Goal: Use online tool/utility: Utilize a website feature to perform a specific function

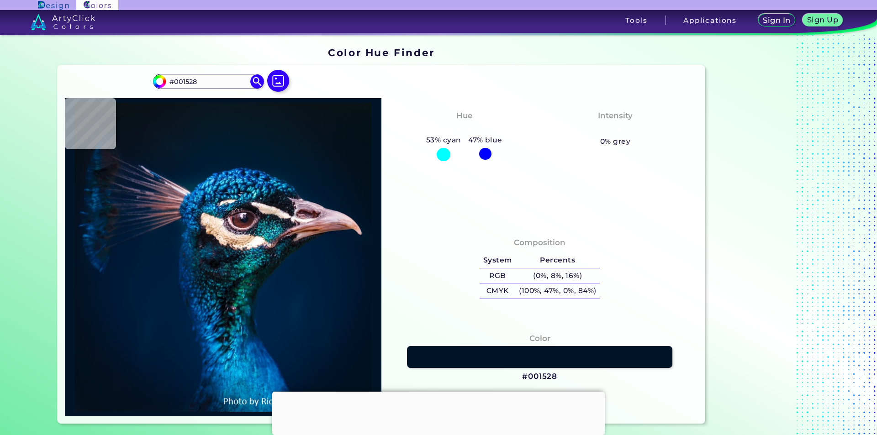
type input "#000000"
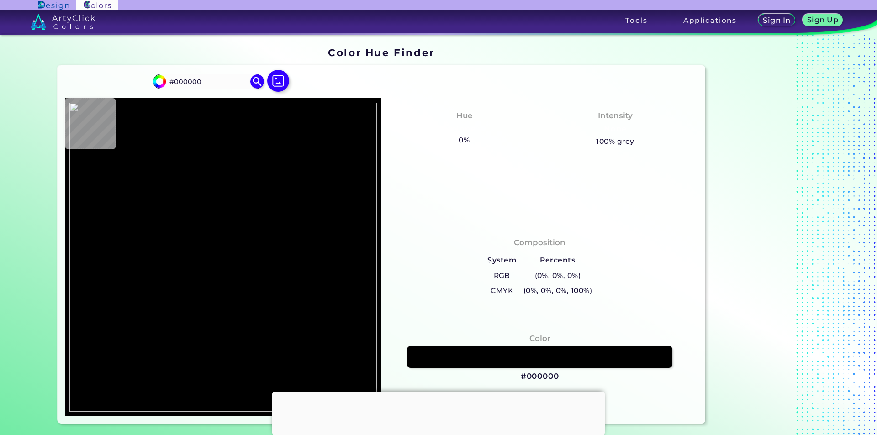
type input "#eb9965"
type input "#EB9965"
type input "#f09d66"
type input "#F09D66"
type input "#ed9c63"
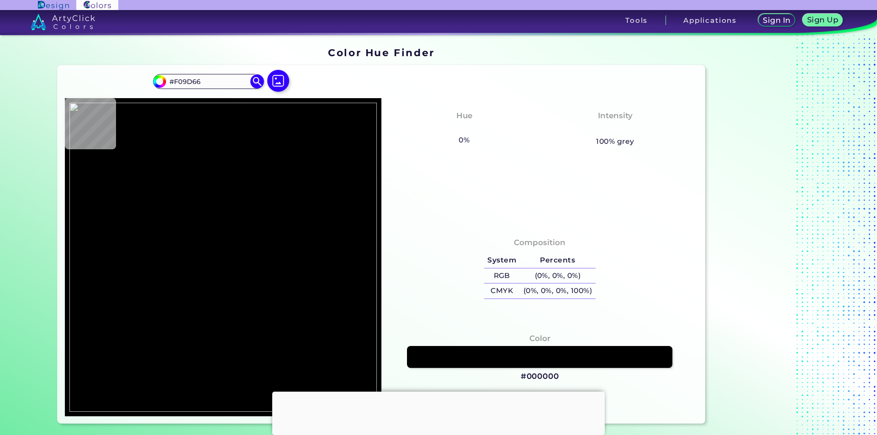
type input "#ED9C63"
type input "#df8d57"
type input "#DF8D57"
type input "#df874d"
type input "#DF874D"
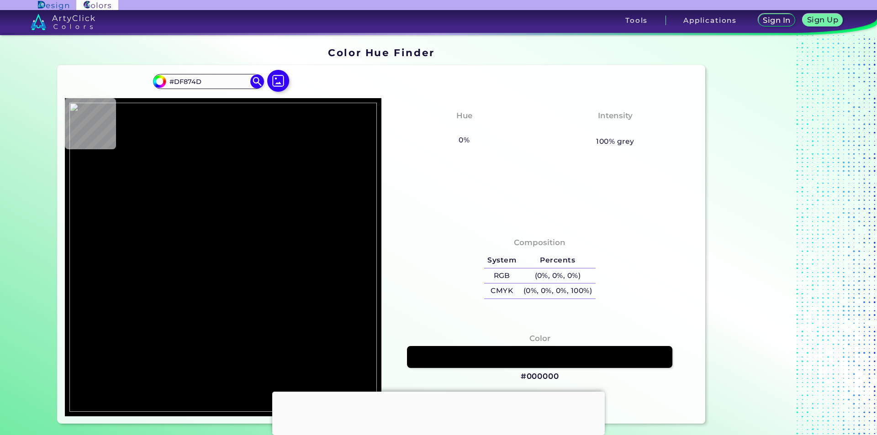
type input "#fdac77"
type input "#FDAC77"
type input "#fea76d"
type input "#FEA76D"
type input "#ffb27a"
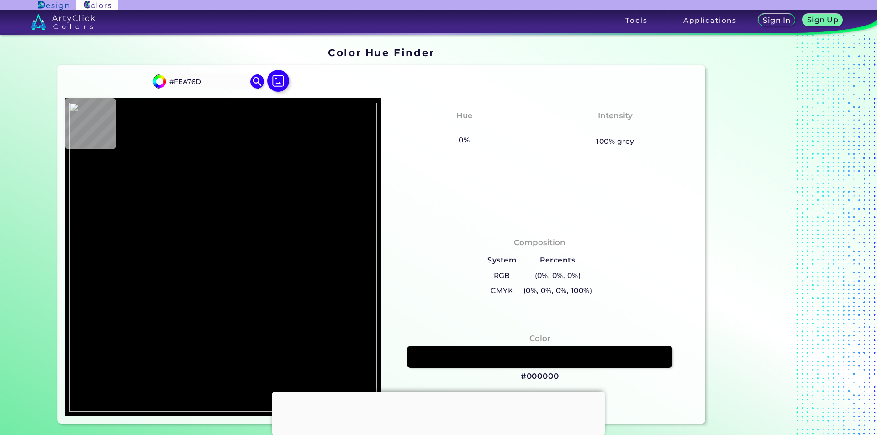
type input "#FFB27A"
type input "#ffa96e"
type input "#FFA96E"
type input "#ffaf74"
type input "#FFAF74"
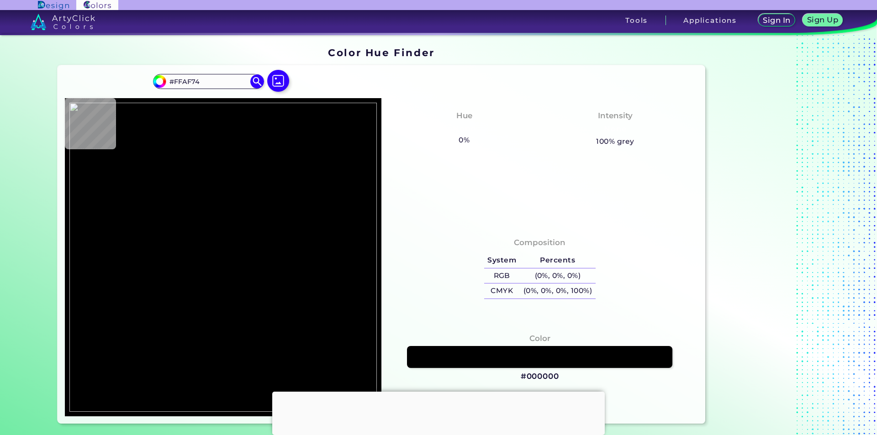
type input "#ffb785"
type input "#FFB785"
type input "#feb480"
type input "#FEB480"
type input "#ffb77d"
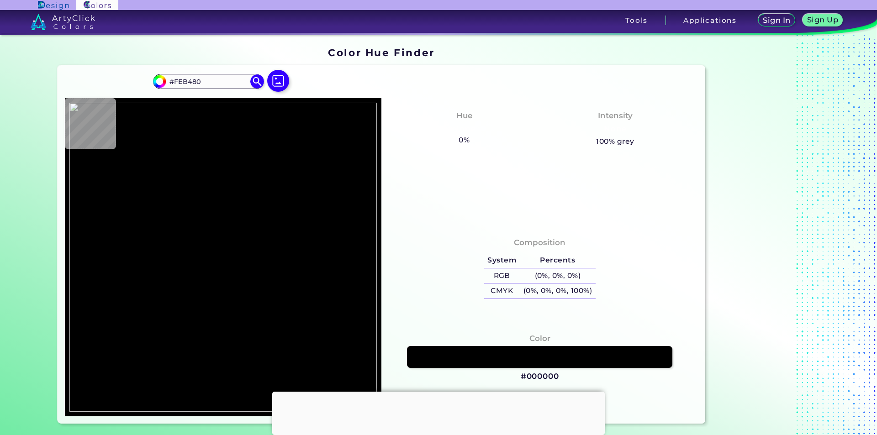
type input "#FFB77D"
type input "#f19d6a"
type input "#F19D6A"
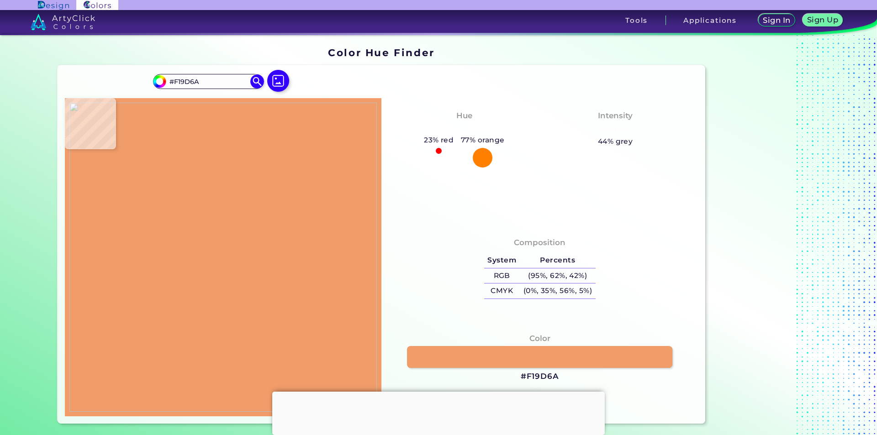
type input "#6e5b5d"
type input "#6E5B5D"
type input "#11080e"
type input "#11080E"
type input "#000000"
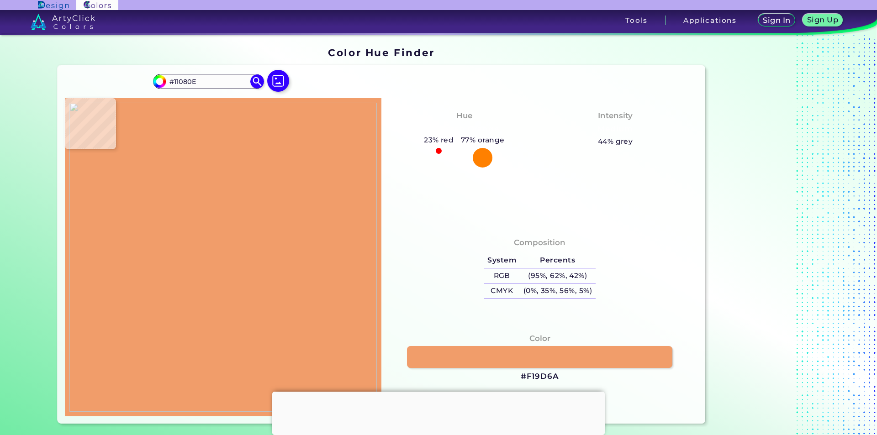
type input "#000000"
type input "#11071c"
type input "#11071C"
type input "#5f2678"
type input "#5F2678"
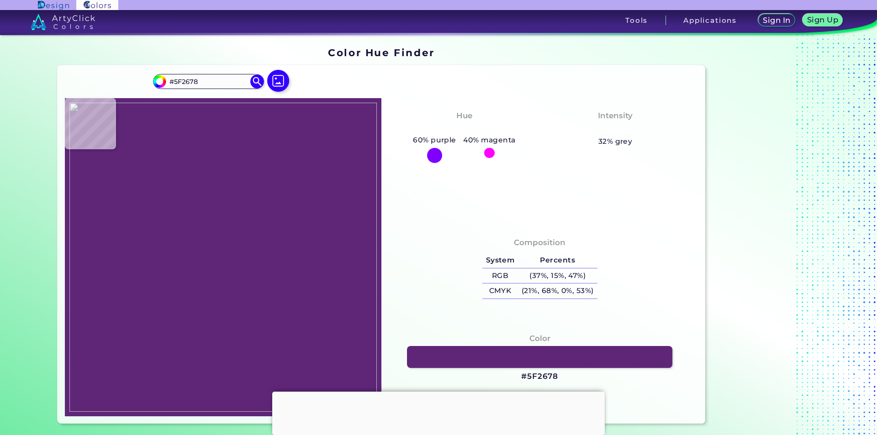
type input "#5e2677"
type input "#5E2677"
type input "#602776"
type input "#5e2677"
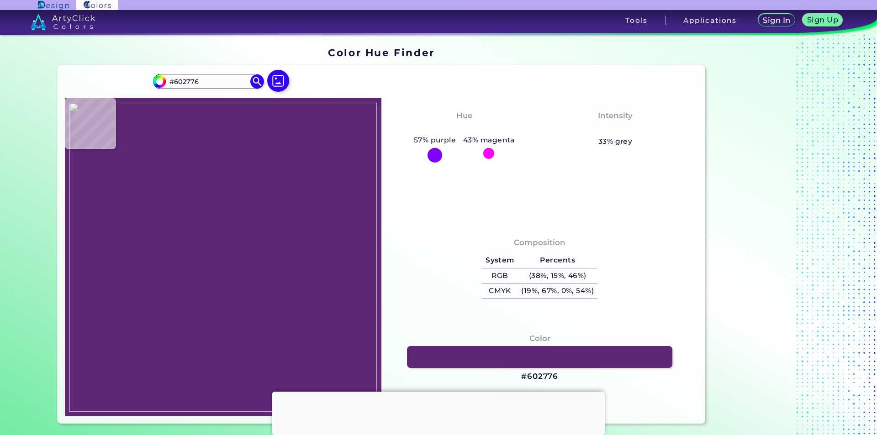
type input "#5E2677"
click at [126, 202] on img at bounding box center [222, 257] width 307 height 309
drag, startPoint x: 558, startPoint y: 376, endPoint x: 527, endPoint y: 379, distance: 30.7
click at [527, 379] on div "Color #5E2677" at bounding box center [540, 357] width 302 height 59
copy h3 "5E2677"
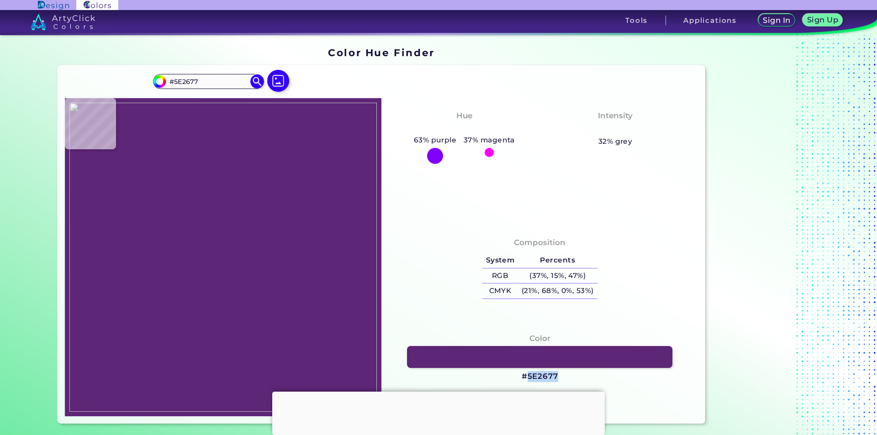
click at [260, 214] on img at bounding box center [222, 257] width 307 height 309
type input "#a36f82"
type input "#A36F82"
type input "#9f7384"
type input "#9F7384"
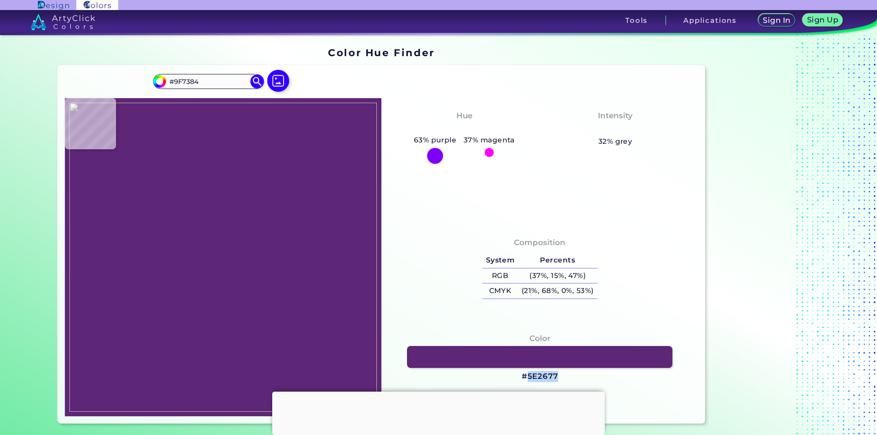
type input "#95697a"
type input "#95697A"
type input "#8d6072"
type input "#8D6072"
type input "#916475"
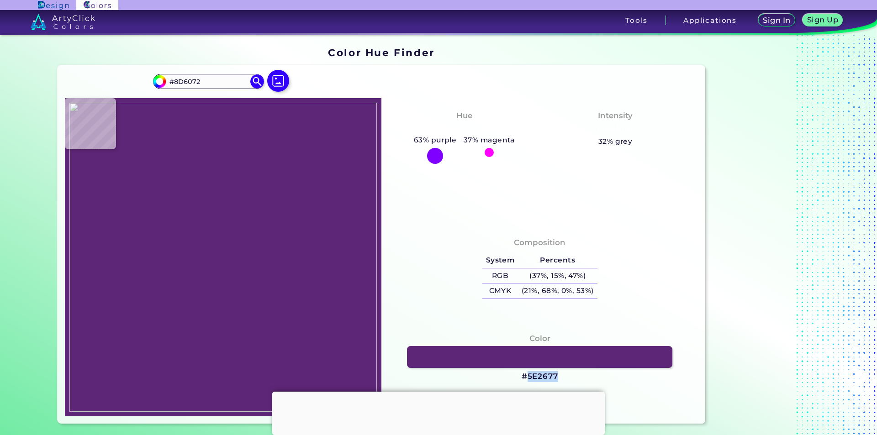
type input "#916475"
type input "#976578"
type input "#714341"
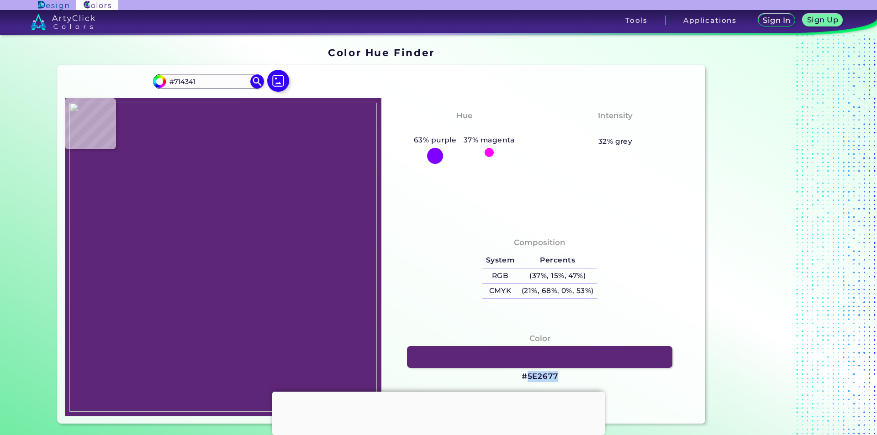
type input "#fffffa"
type input "#FFFFFA"
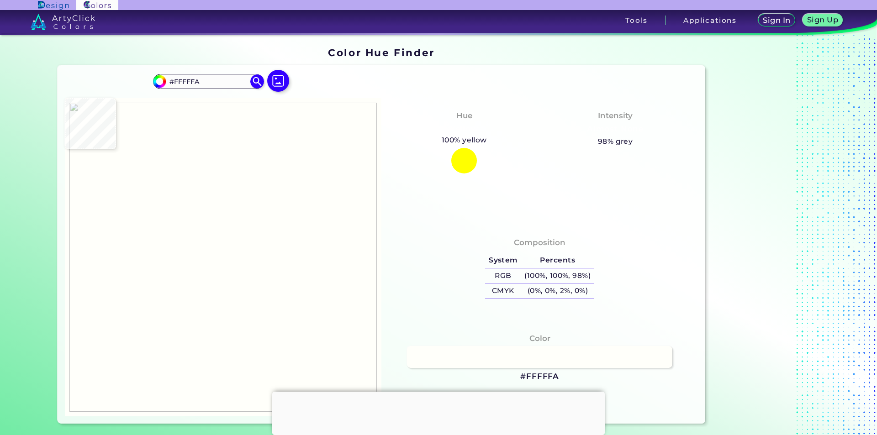
type input "#ffffff"
type input "#FFFFFF"
type input "#fff6d0"
type input "#FFF6D0"
type input "#5d361e"
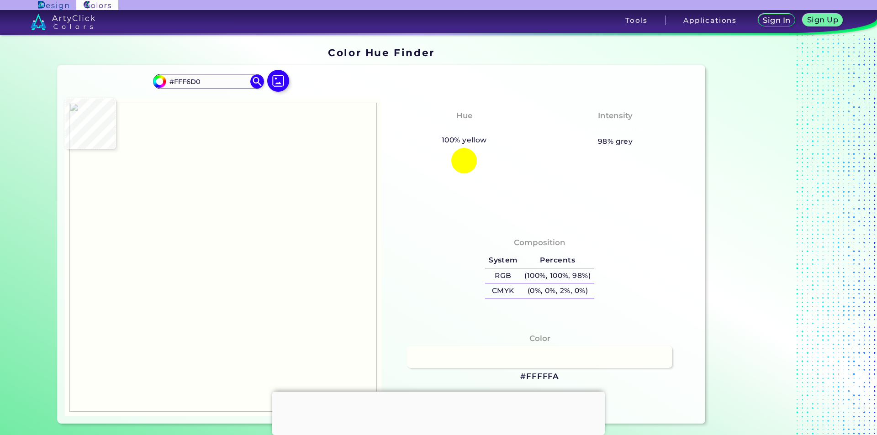
type input "#5D361E"
type input "#8b4295"
type input "#8B4295"
type input "#7d3c91"
type input "#7D3C91"
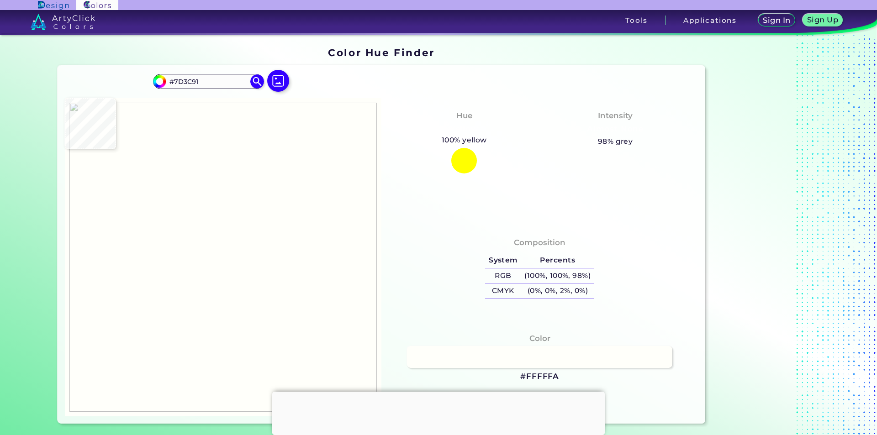
type input "#541d72"
type input "#541D72"
type input "#541d73"
type input "#541D73"
type input "#531d77"
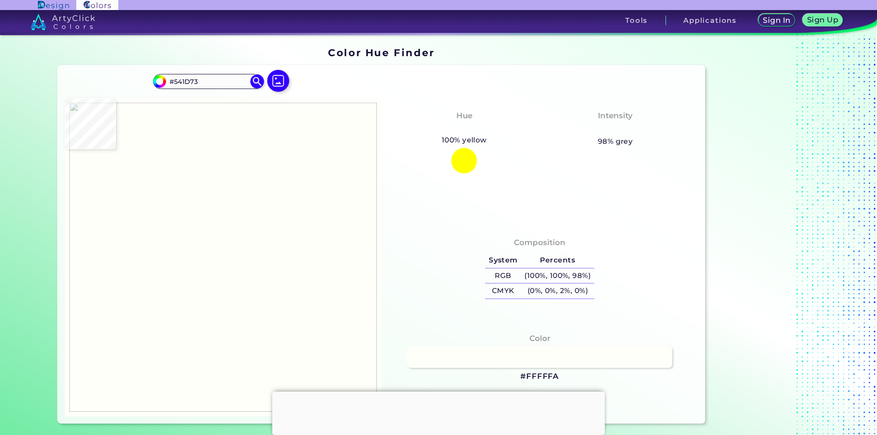
type input "#531D77"
type input "#994ba1"
type input "#994BA1"
type input "#0b0000"
type input "#0B0000"
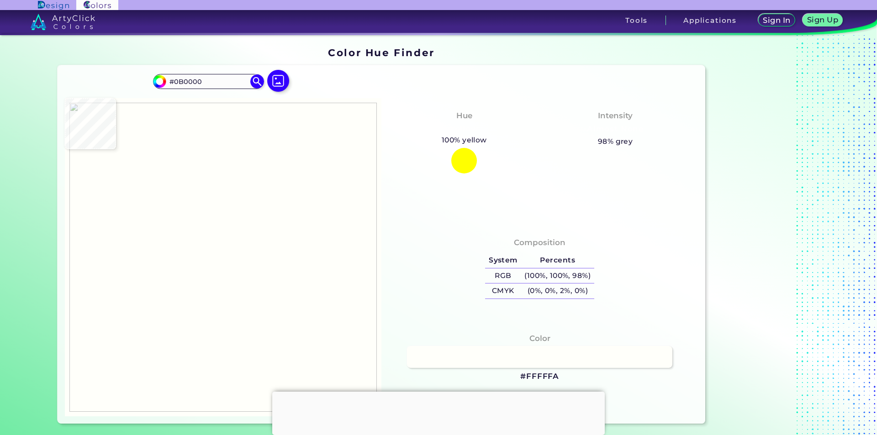
type input "#060000"
type input "#040000"
type input "#1f021b"
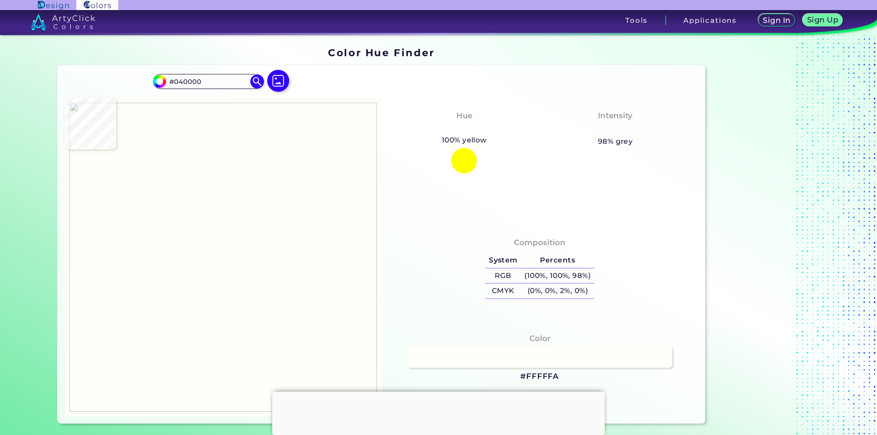
type input "#1F021B"
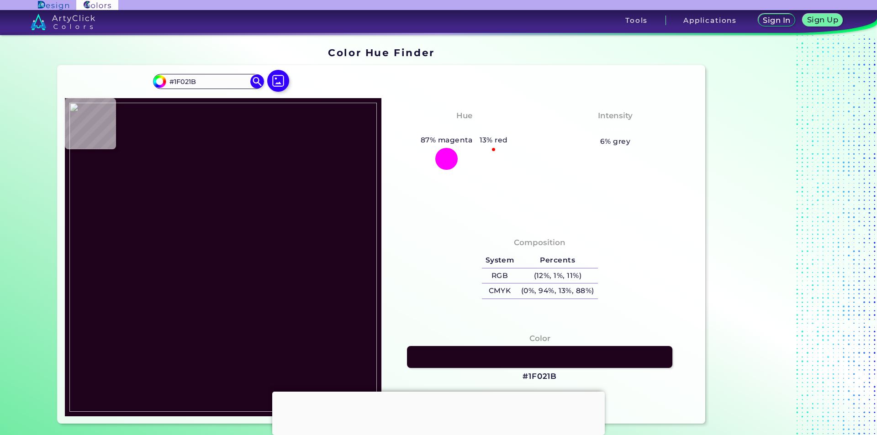
type input "#481661"
type input "#4b1664"
type input "#4B1664"
type input "#511a6f"
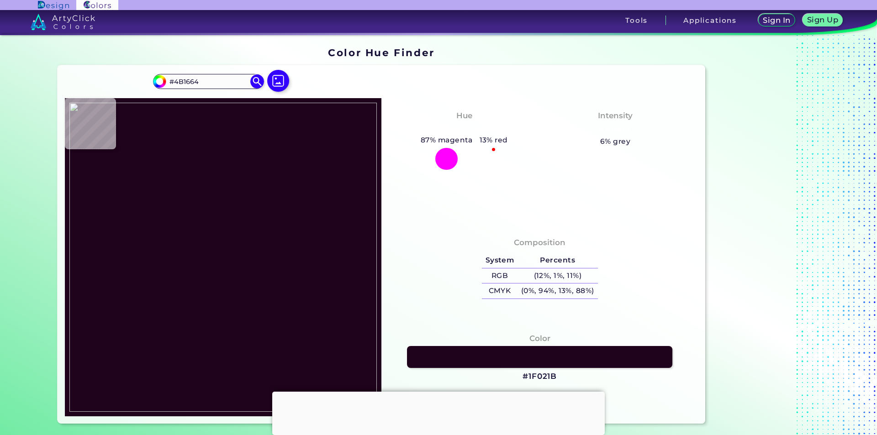
type input "#511A6F"
type input "#511a70"
type input "#511A70"
type input "#531a70"
type input "#531A70"
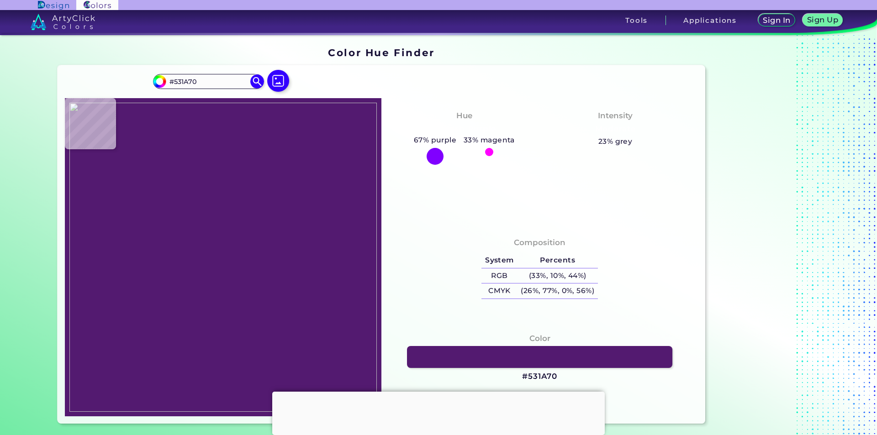
type input "#9c4da6"
type input "#9C4DA6"
type input "#8b3d9a"
type input "#8B3D9A"
type input "#6c2885"
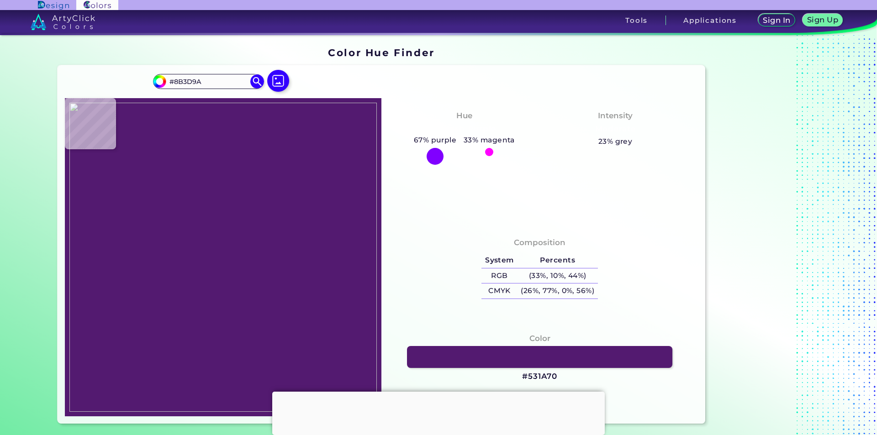
type input "#6C2885"
type input "#662984"
type input "#662a85"
type input "#662A85"
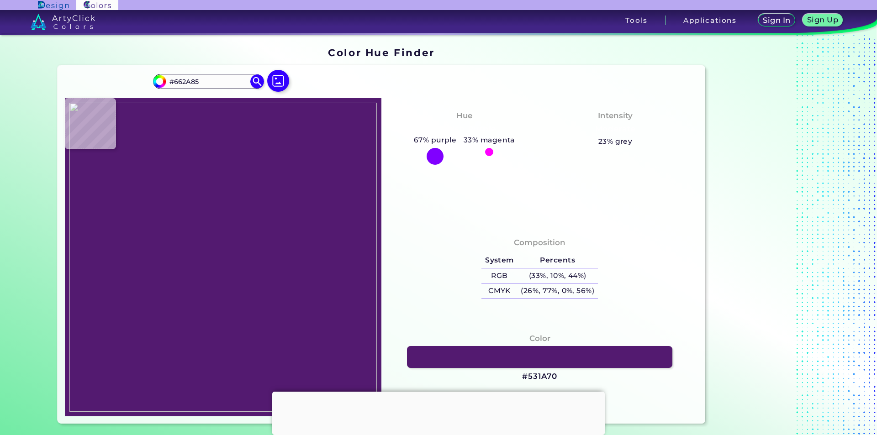
type input "#672a87"
type input "#672A87"
type input "#682988"
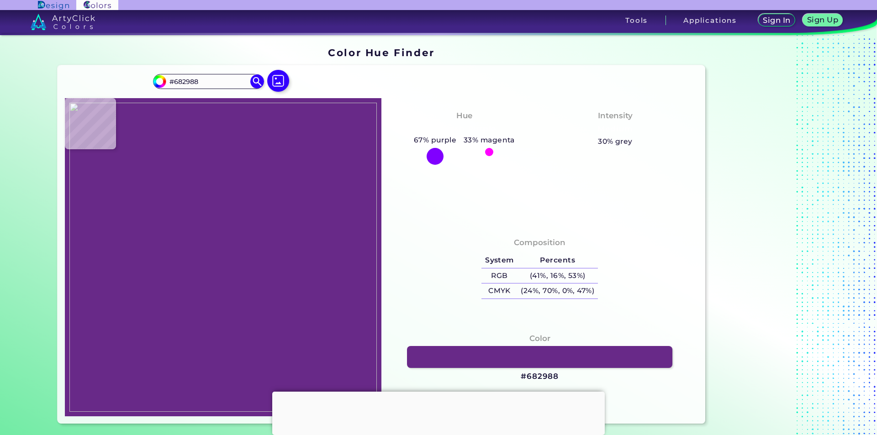
type input "#692988"
type input "#692986"
click at [159, 248] on img at bounding box center [222, 257] width 307 height 309
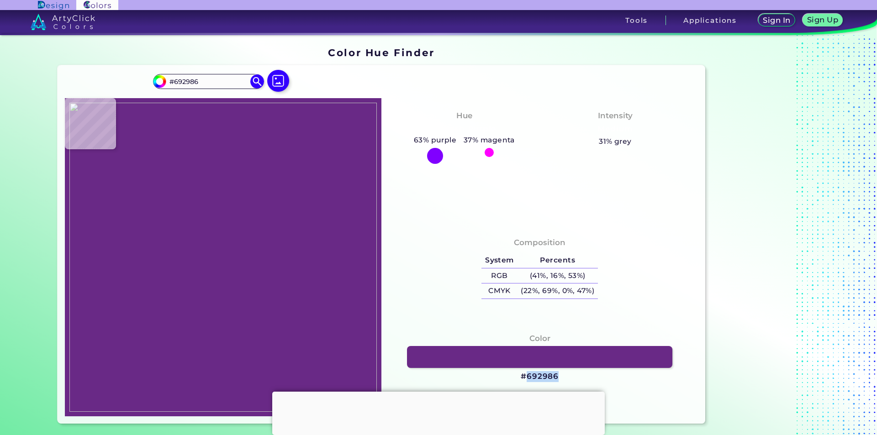
drag, startPoint x: 555, startPoint y: 377, endPoint x: 524, endPoint y: 379, distance: 30.6
click at [524, 379] on div "Color #692986" at bounding box center [540, 357] width 302 height 59
copy h3 "692986"
click at [174, 253] on img at bounding box center [222, 257] width 307 height 309
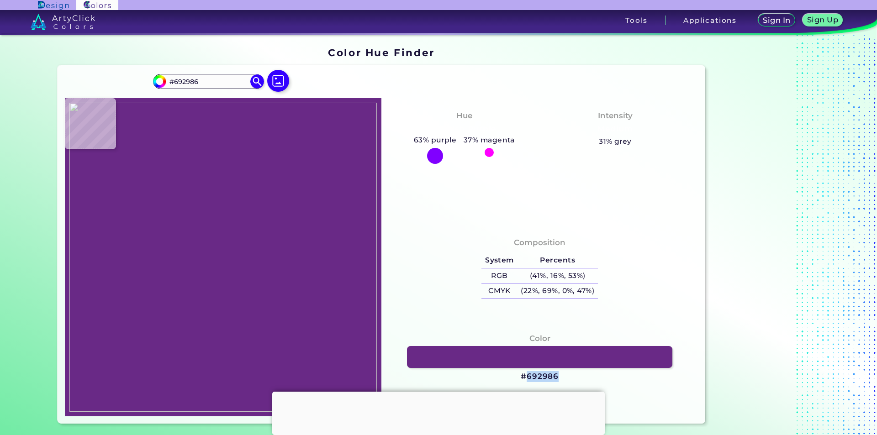
type input "#0a0400"
type input "#0A0400"
type input "#201812"
type input "#493730"
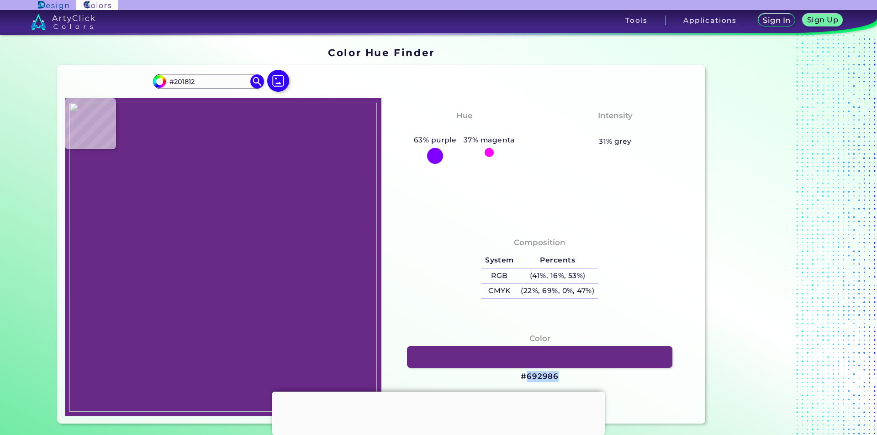
type input "#493730"
type input "#0d0000"
type input "#0D0000"
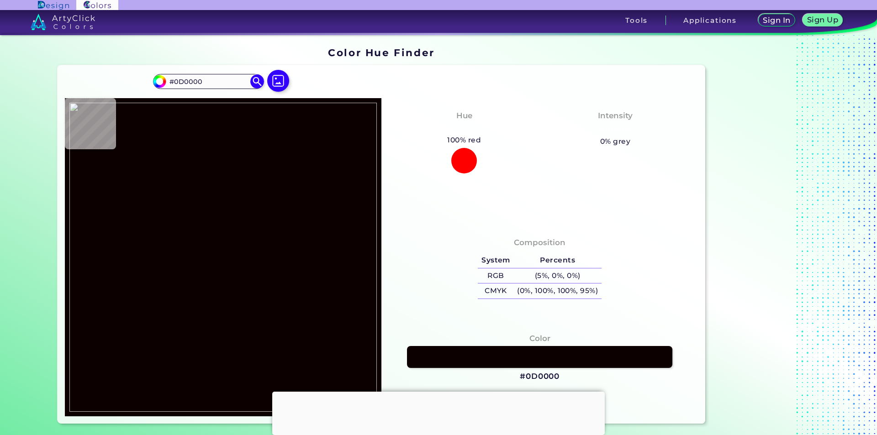
type input "#060000"
type input "#040000"
type input "#531c77"
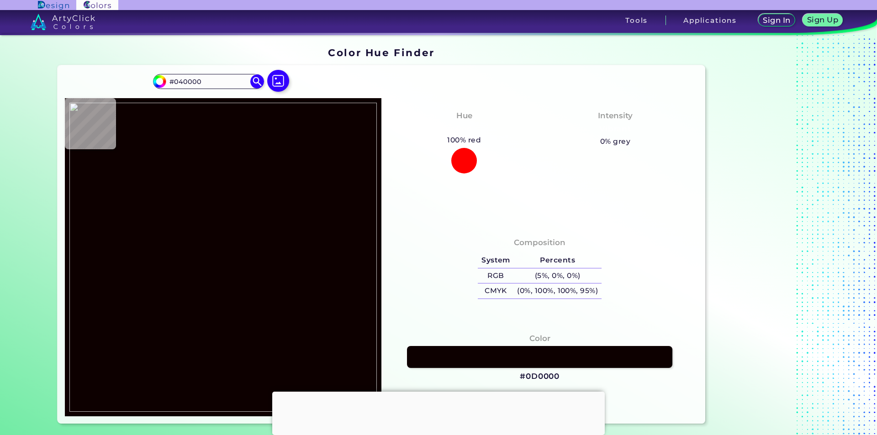
type input "#531C77"
type input "#521d72"
type input "#521D72"
type input "#541d72"
type input "#541D72"
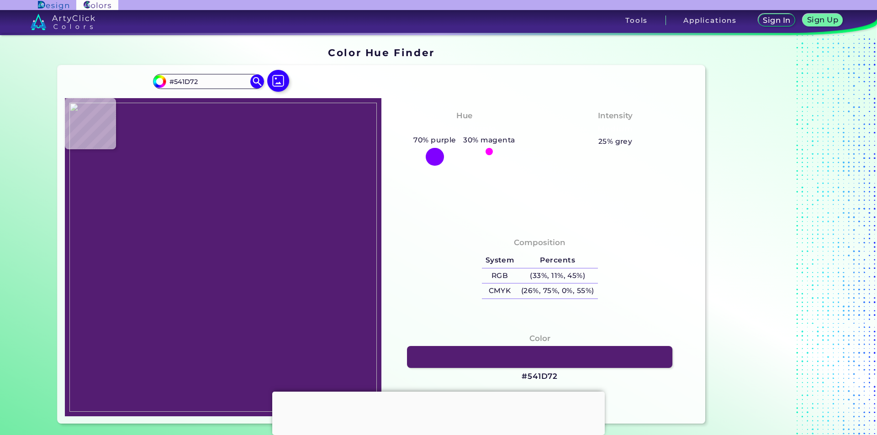
click at [176, 267] on img at bounding box center [222, 257] width 307 height 309
drag, startPoint x: 560, startPoint y: 370, endPoint x: 555, endPoint y: 379, distance: 10.0
click at [555, 379] on div "Color #541D72" at bounding box center [540, 357] width 302 height 59
copy div "#541D72"
click at [271, 86] on img at bounding box center [278, 81] width 26 height 26
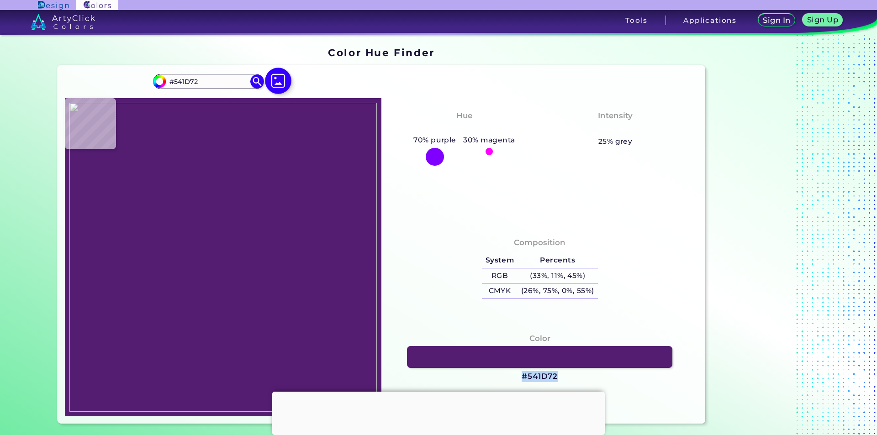
click at [0, 0] on input "file" at bounding box center [0, 0] width 0 height 0
click at [282, 272] on img at bounding box center [222, 257] width 307 height 309
type input "#968265"
type input "#948063"
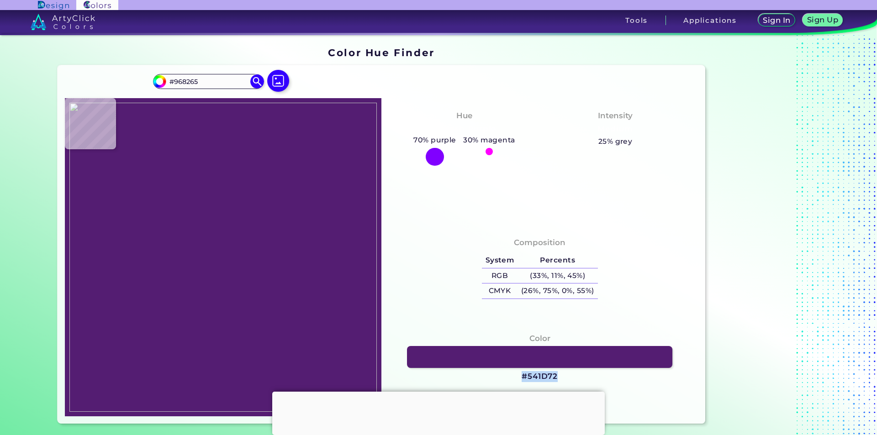
type input "#948063"
type input "#948062"
type input "#988466"
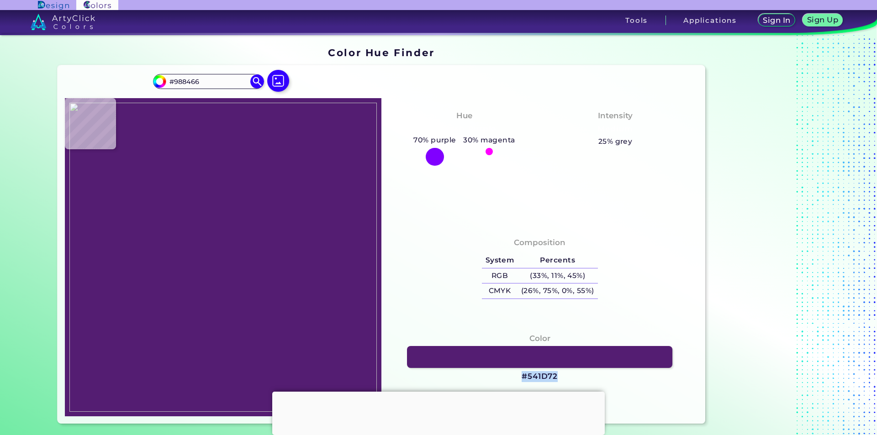
type input "#998467"
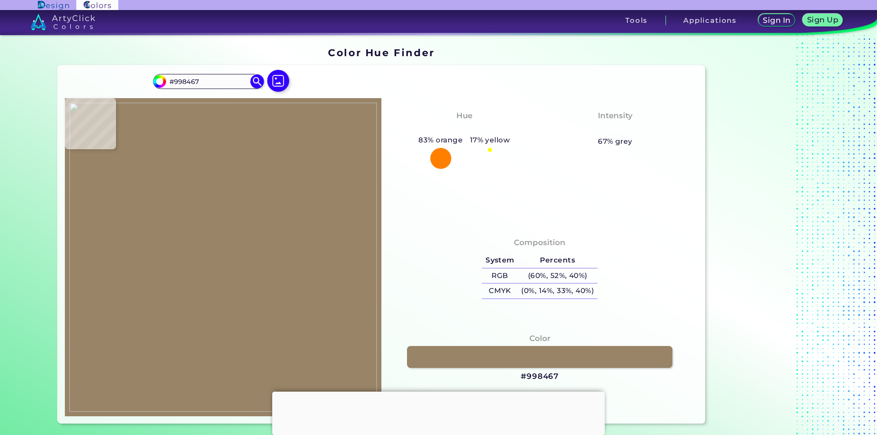
type input "#978366"
type input "#9e8a6c"
type input "#9E8A6C"
type input "#9b8669"
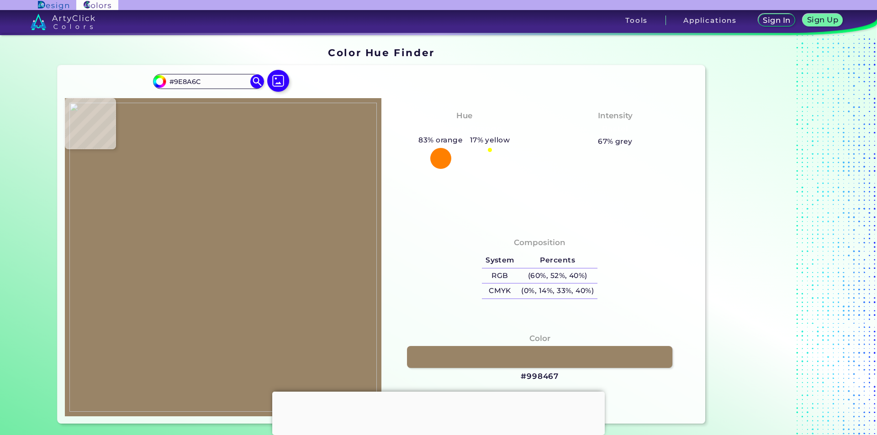
type input "#9B8669"
type input "#9b876a"
type input "#9B876A"
type input "#9c876a"
type input "#9C876A"
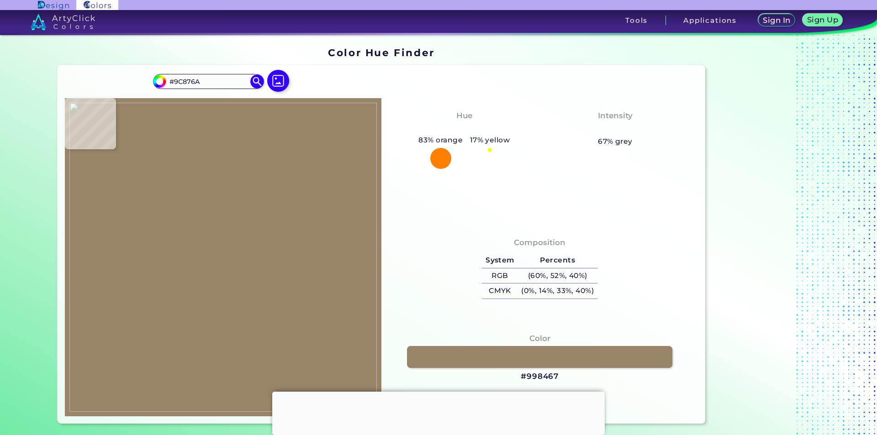
type input "#9d896b"
type input "#9D896B"
type input "#a38f72"
type input "#A38F72"
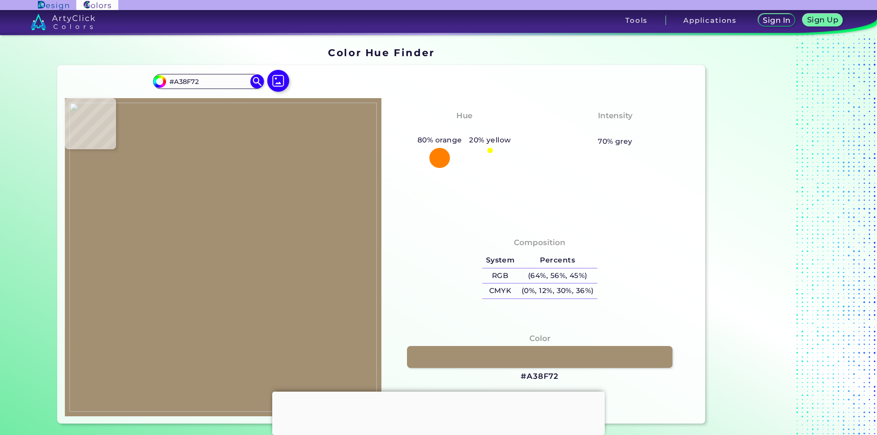
click at [275, 269] on img at bounding box center [222, 257] width 307 height 309
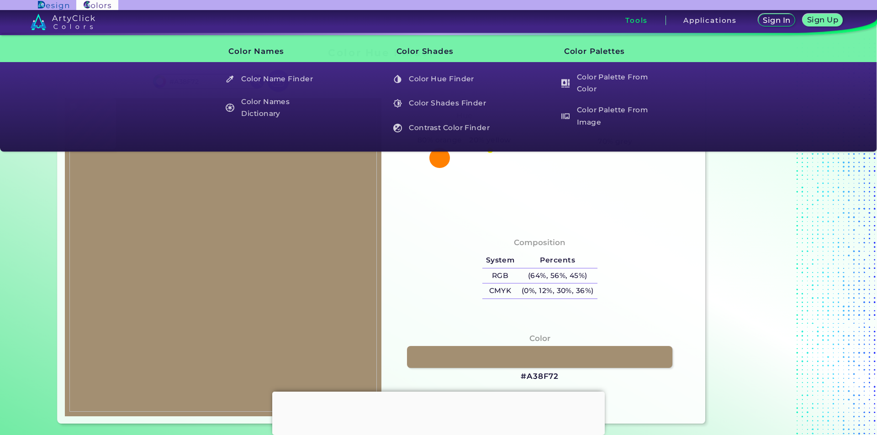
drag, startPoint x: 561, startPoint y: 376, endPoint x: 553, endPoint y: 376, distance: 8.7
click at [553, 376] on h3 "#A38F72" at bounding box center [540, 376] width 38 height 11
click at [553, 376] on h3 "#A38F72 copied" at bounding box center [540, 376] width 38 height 11
